Goal: Find specific page/section: Find specific page/section

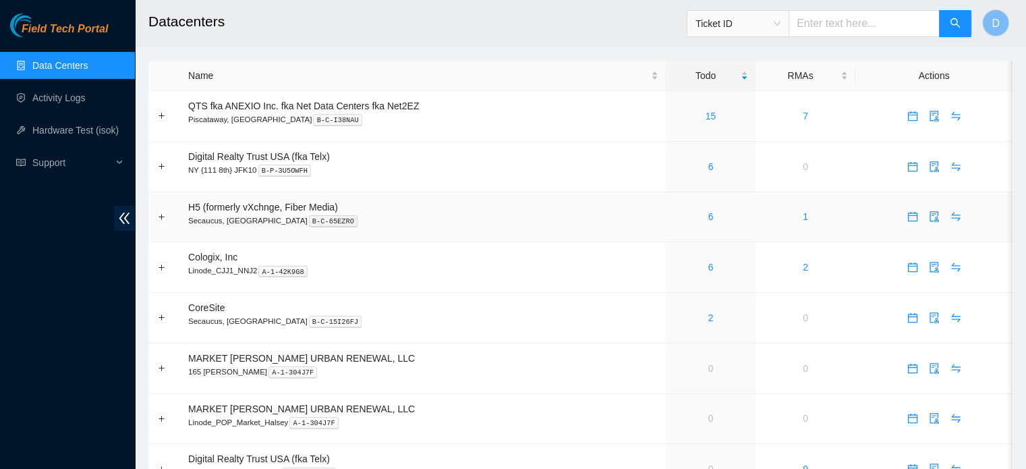
click at [704, 219] on div "6" at bounding box center [710, 216] width 75 height 15
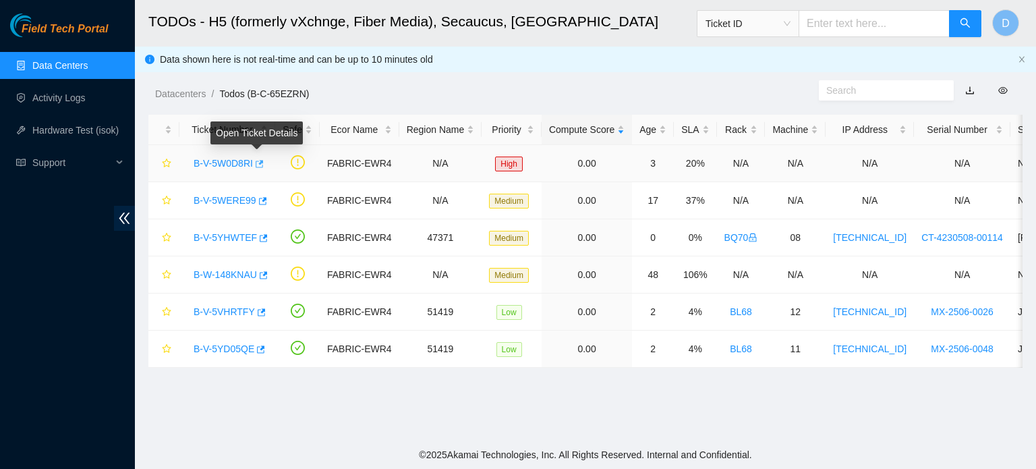
click at [258, 163] on icon "button" at bounding box center [260, 163] width 8 height 7
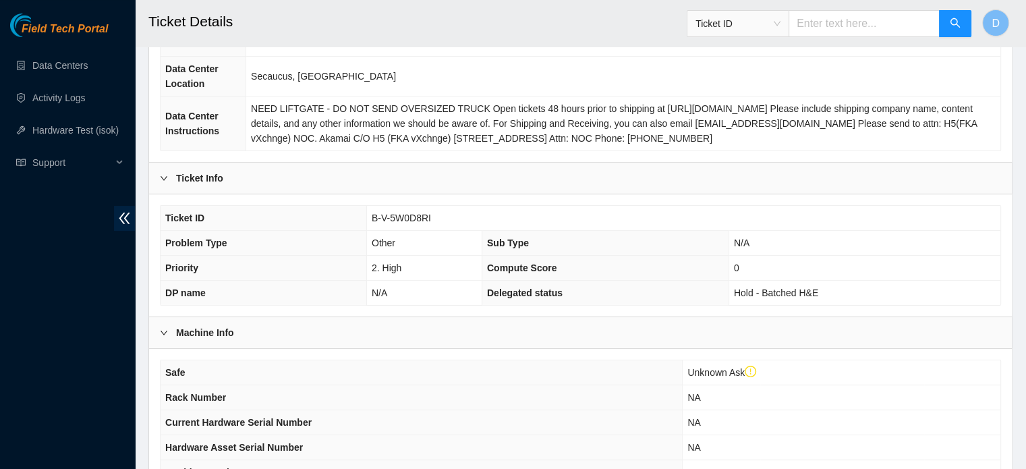
scroll to position [453, 0]
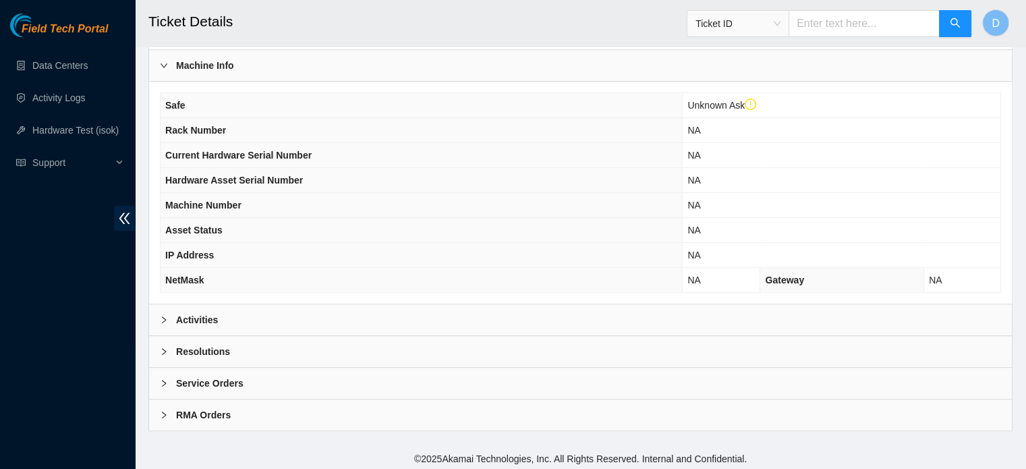
click at [297, 312] on div "Activities" at bounding box center [580, 319] width 863 height 31
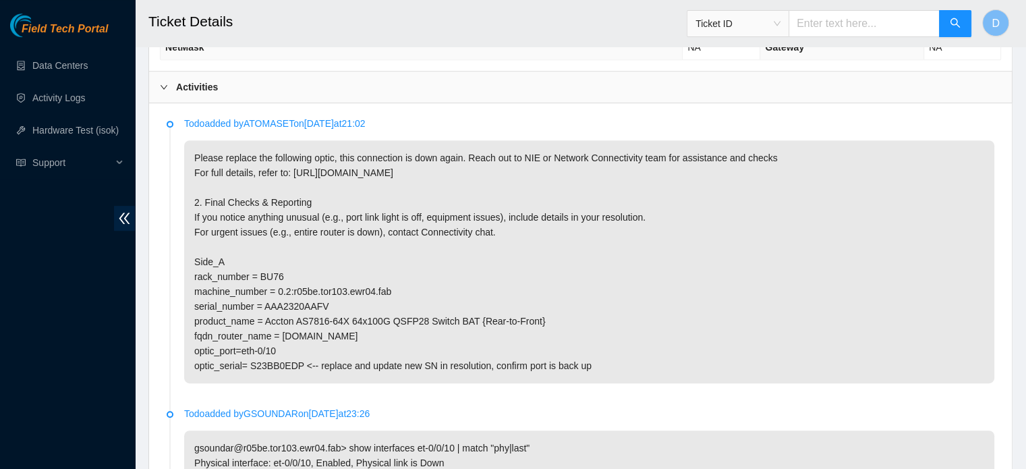
scroll to position [723, 0]
